Goal: Register for event/course

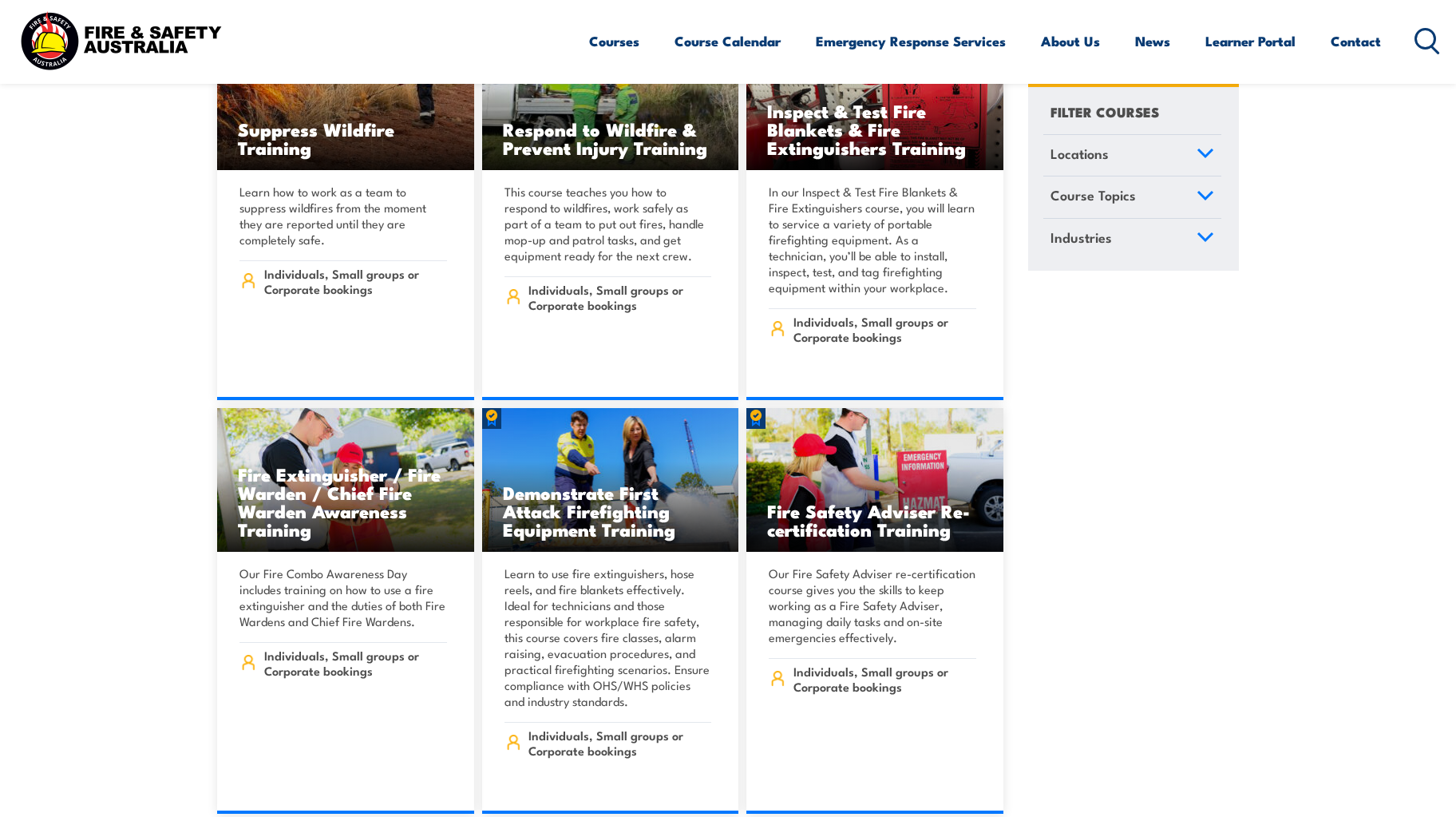
scroll to position [18752, 0]
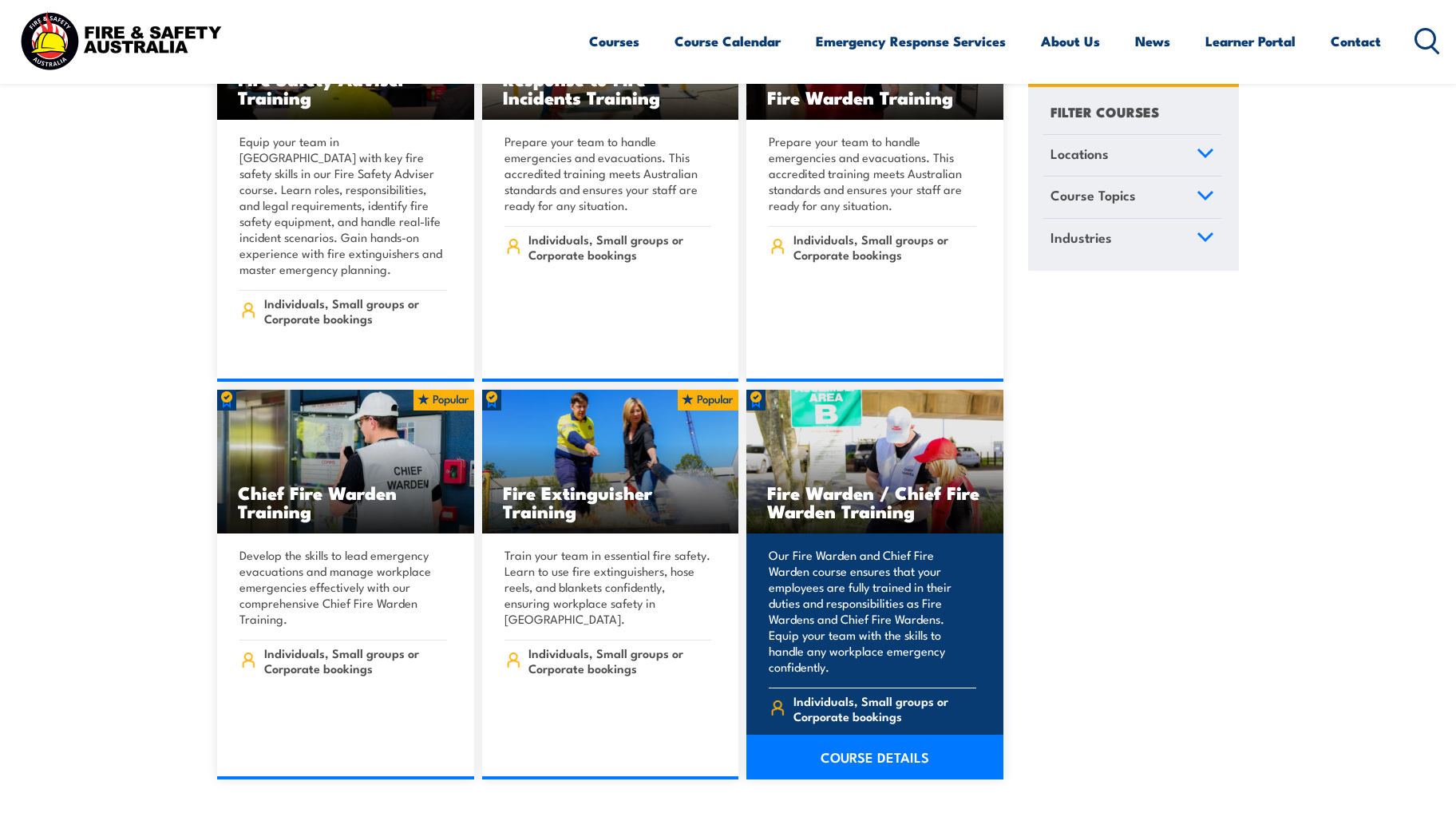
click at [870, 734] on link "COURSE DETAILS" at bounding box center [874, 757] width 257 height 45
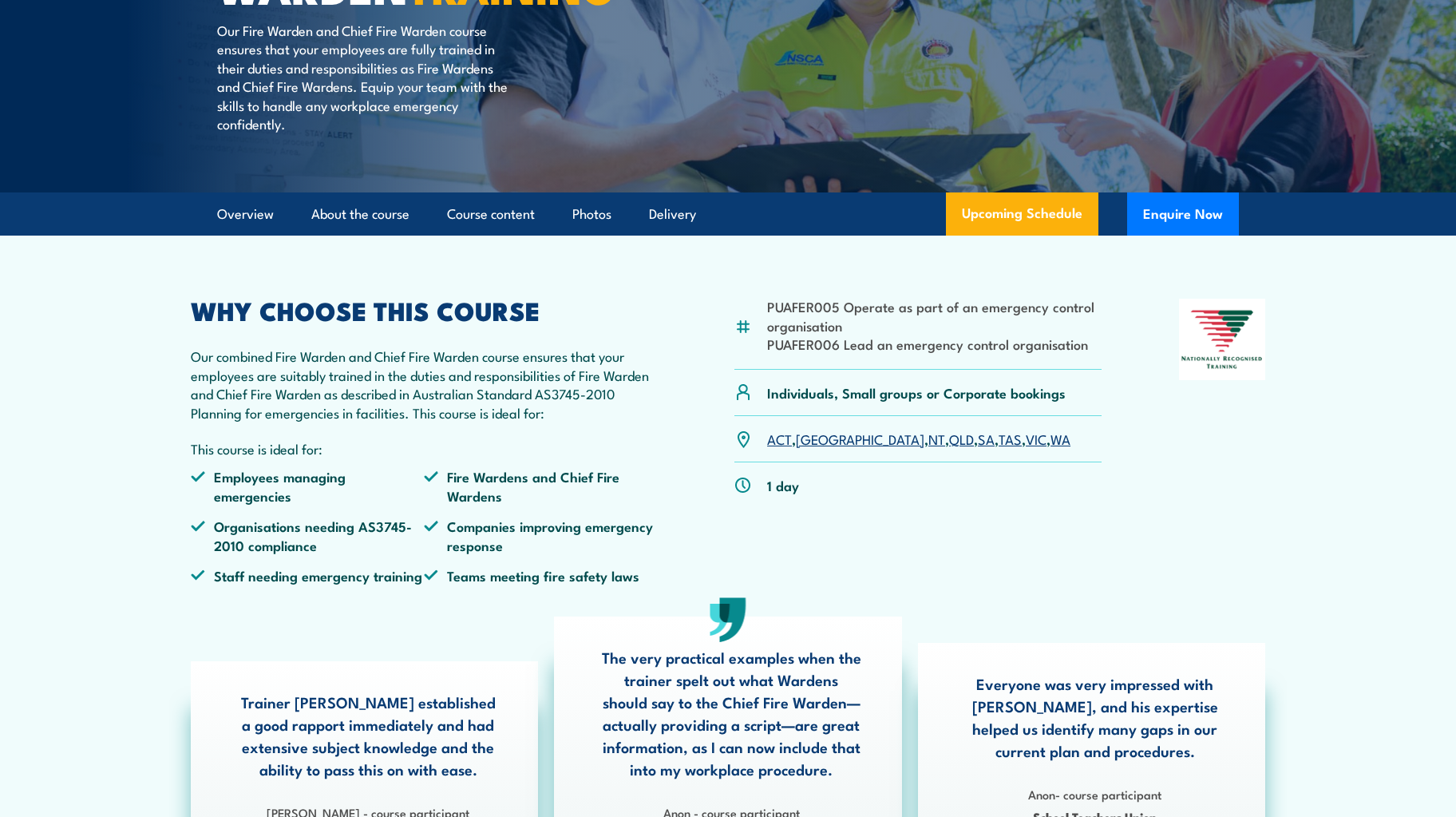
scroll to position [320, 0]
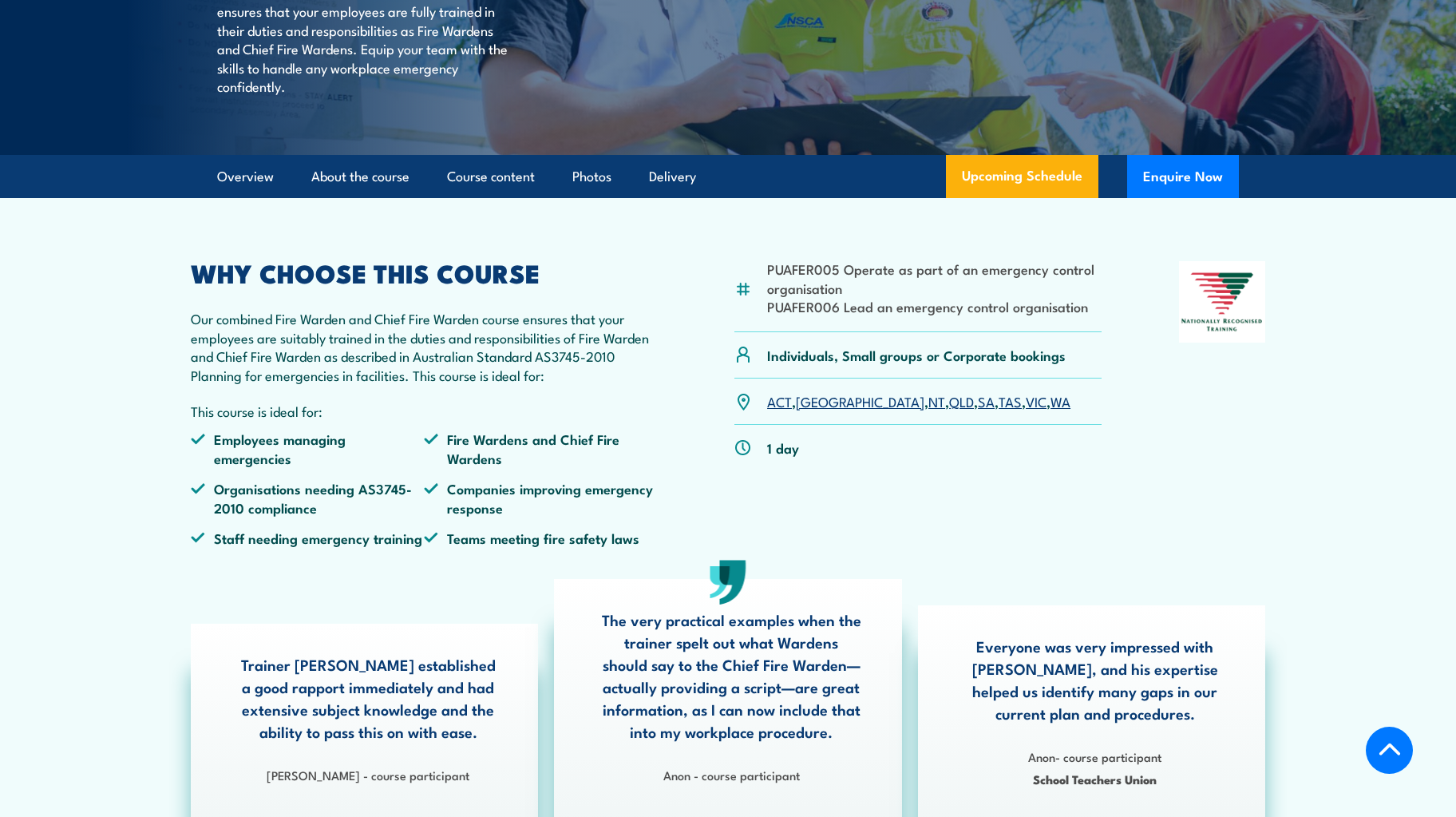
click at [1025, 411] on link "VIC" at bounding box center [1036, 401] width 21 height 19
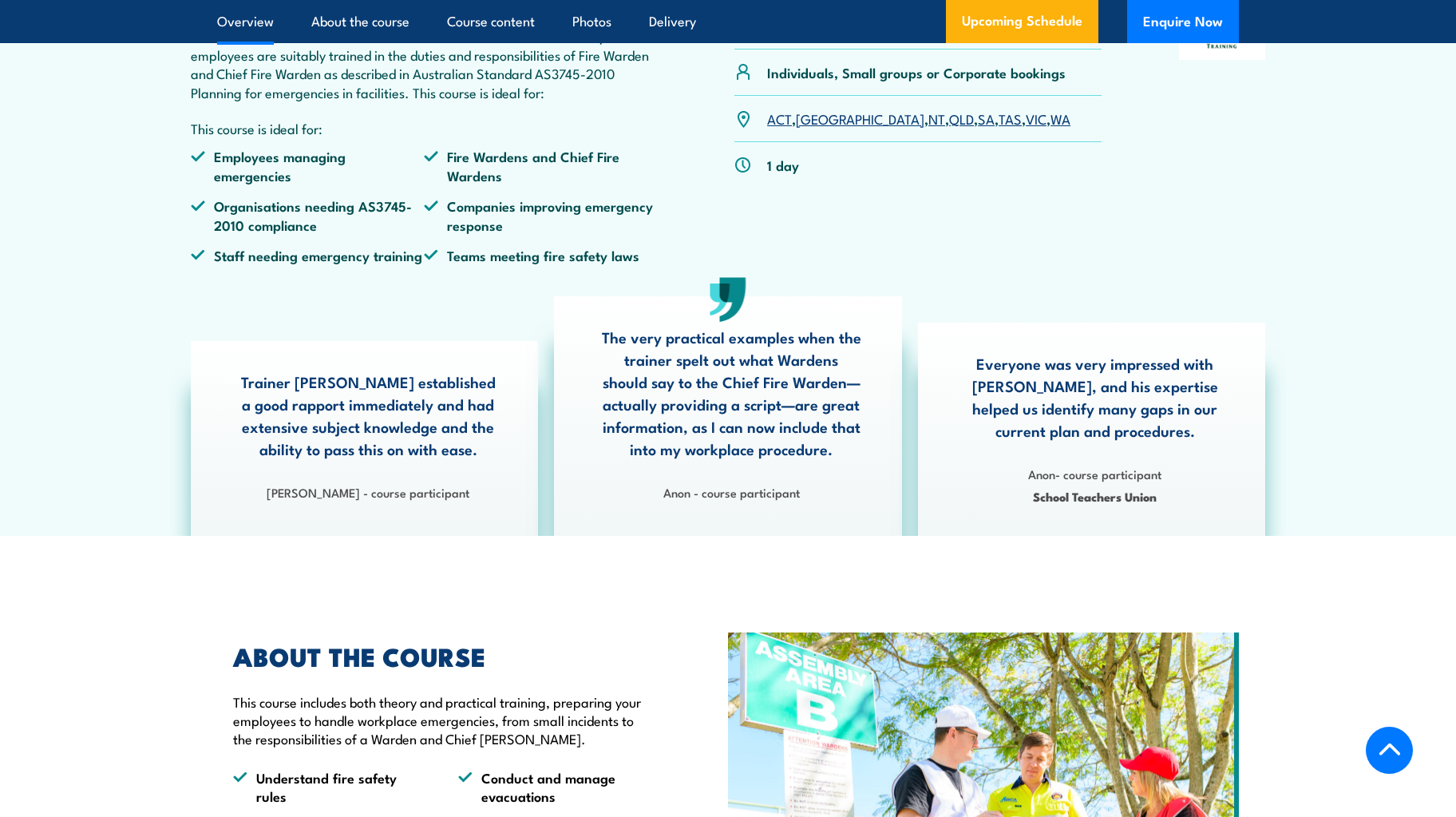
scroll to position [638, 0]
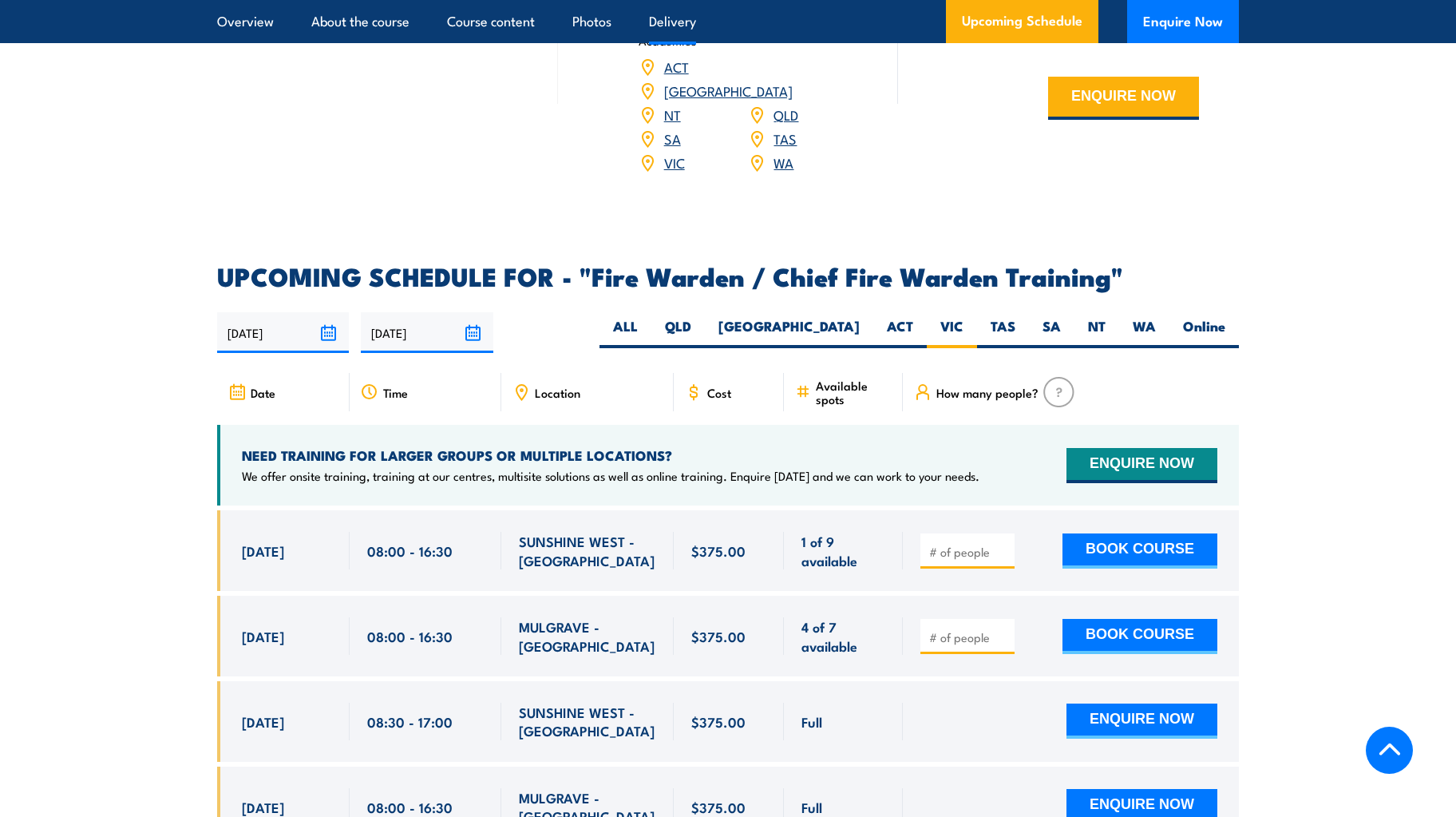
scroll to position [2508, 0]
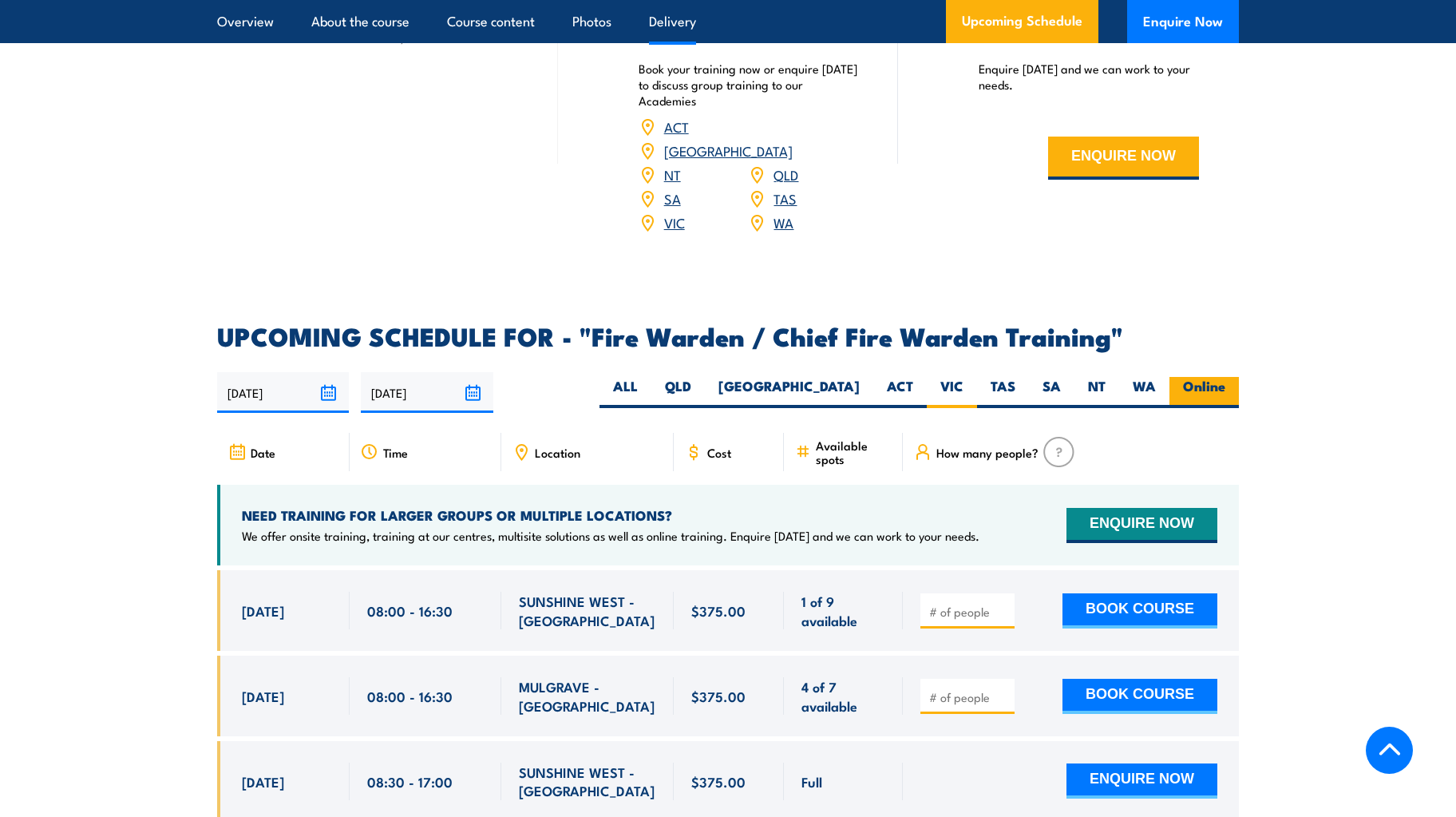
click at [1205, 382] on label "Online" at bounding box center [1204, 392] width 70 height 31
click at [1226, 382] on input "Online" at bounding box center [1230, 382] width 10 height 10
radio input "true"
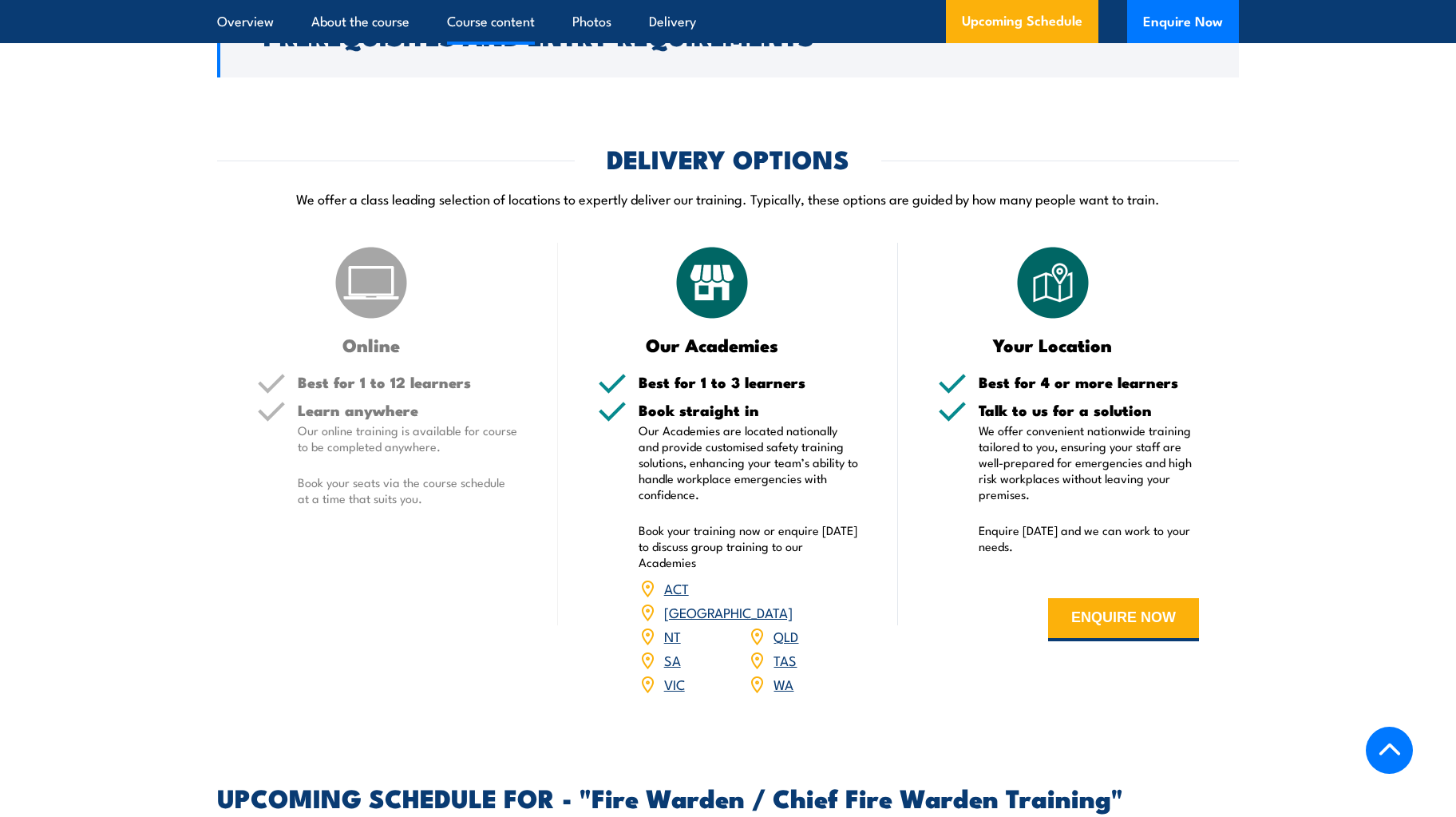
scroll to position [1790, 0]
